Goal: Check status

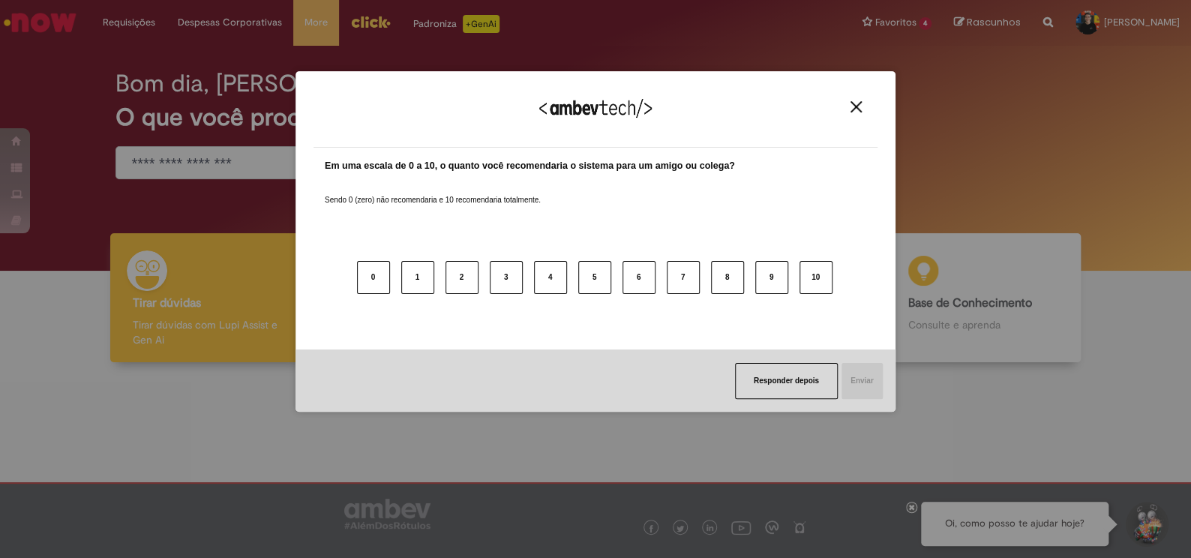
click at [861, 101] on img "Close" at bounding box center [855, 106] width 11 height 11
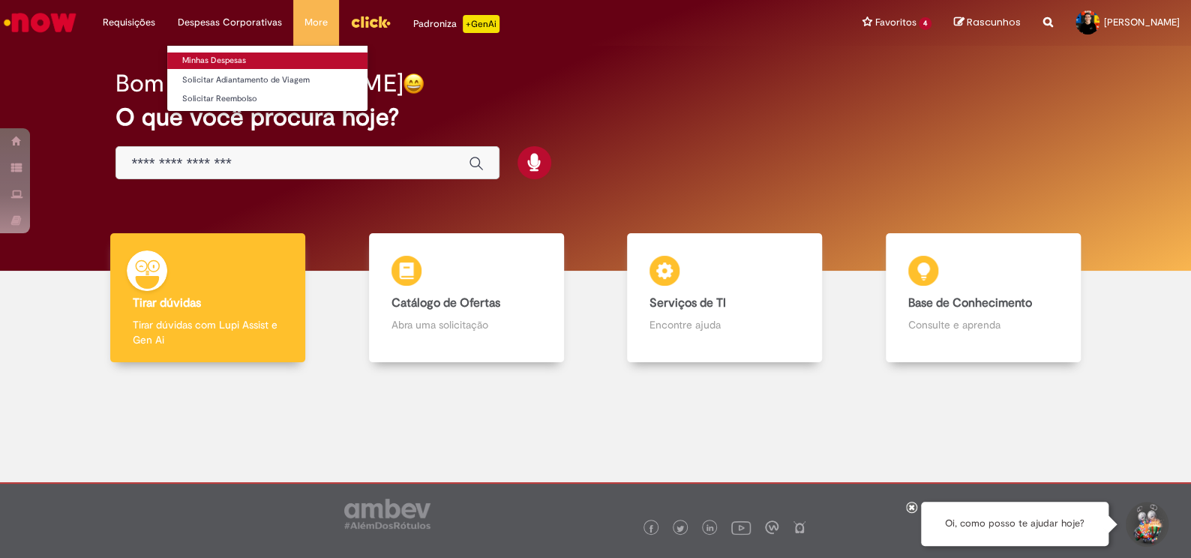
click at [228, 64] on link "Minhas Despesas" at bounding box center [267, 60] width 200 height 16
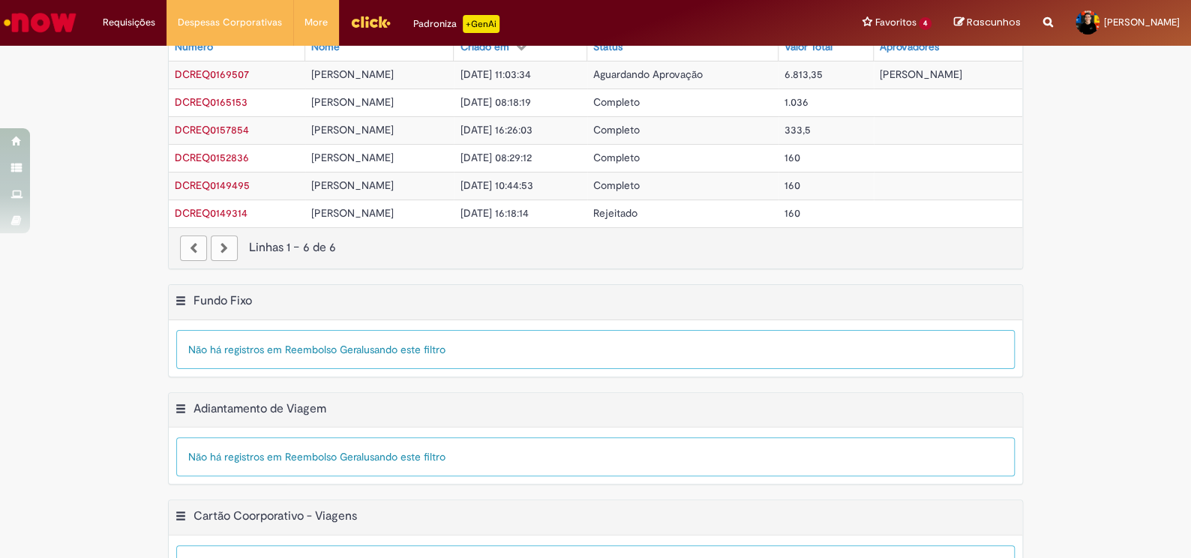
scroll to position [34, 0]
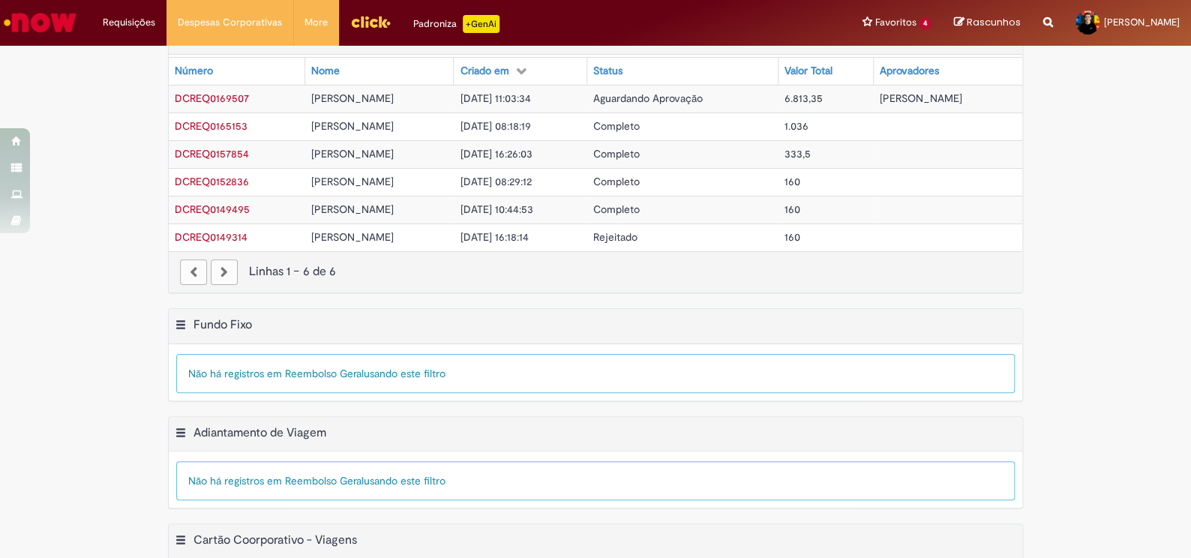
click at [582, 126] on td "[DATE] 08:18:19" at bounding box center [520, 126] width 133 height 28
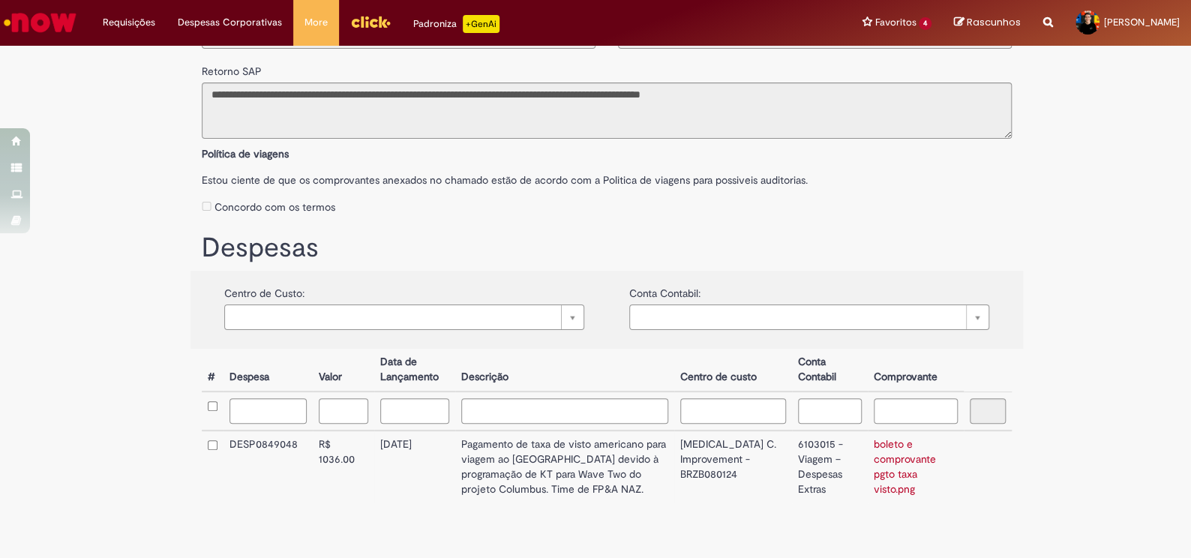
scroll to position [134, 0]
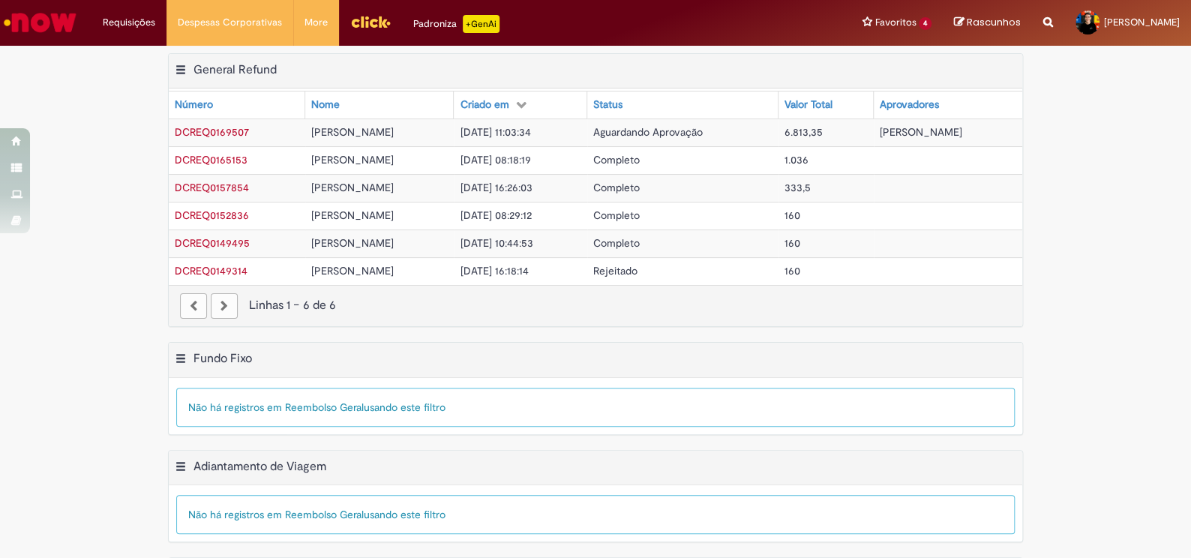
click at [228, 310] on div "paginação" at bounding box center [224, 305] width 27 height 25
click at [223, 309] on div "paginação" at bounding box center [224, 305] width 27 height 25
click at [196, 307] on div "paginação" at bounding box center [193, 305] width 27 height 25
click at [211, 306] on div "paginação" at bounding box center [224, 305] width 27 height 25
